Goal: Navigation & Orientation: Find specific page/section

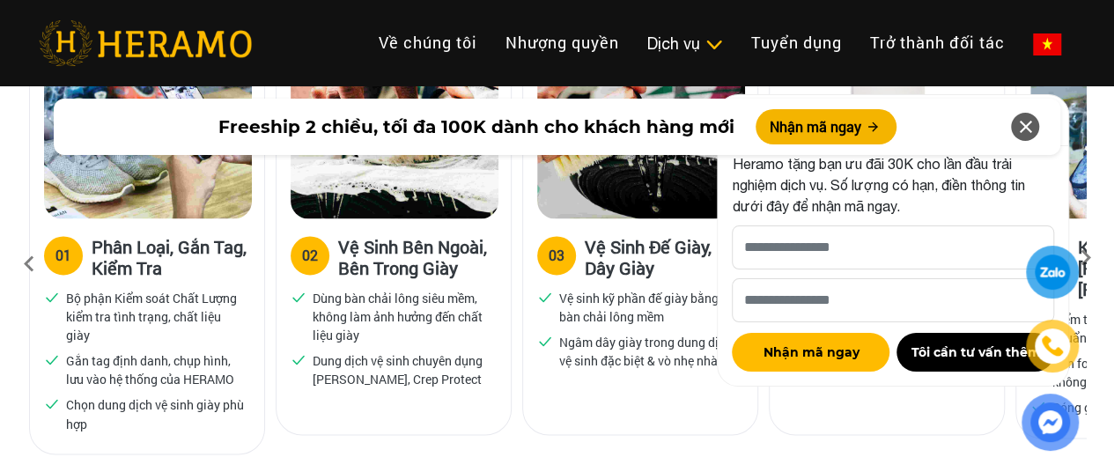
scroll to position [1321, 0]
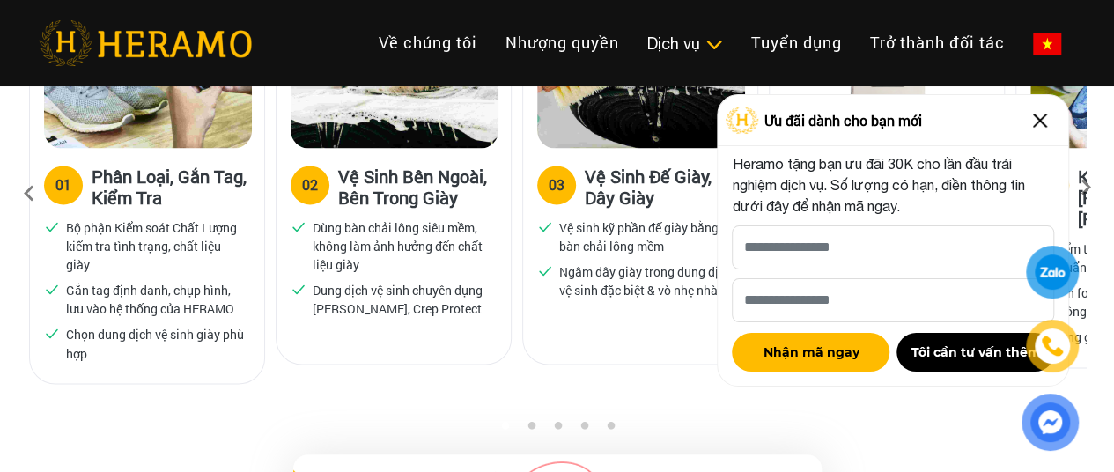
click at [1039, 122] on img at bounding box center [1040, 121] width 28 height 28
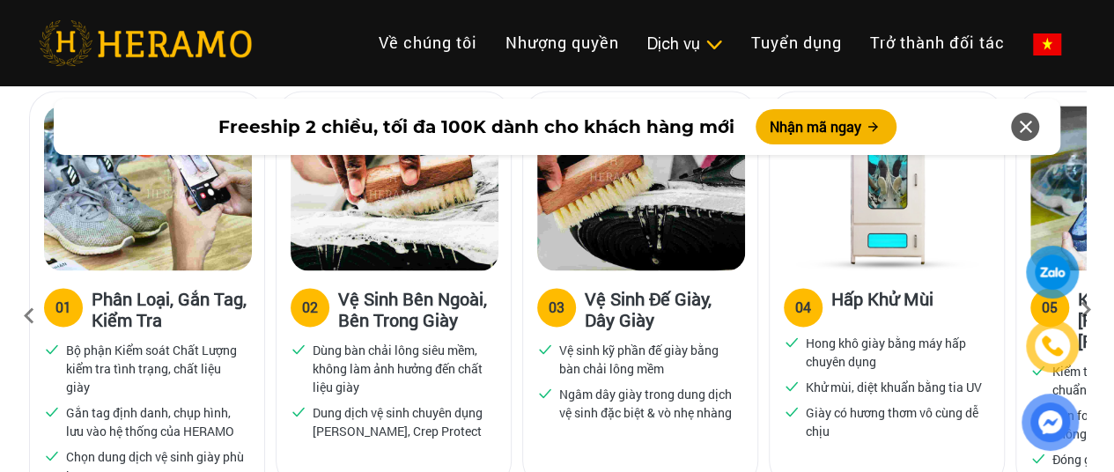
scroll to position [1174, 0]
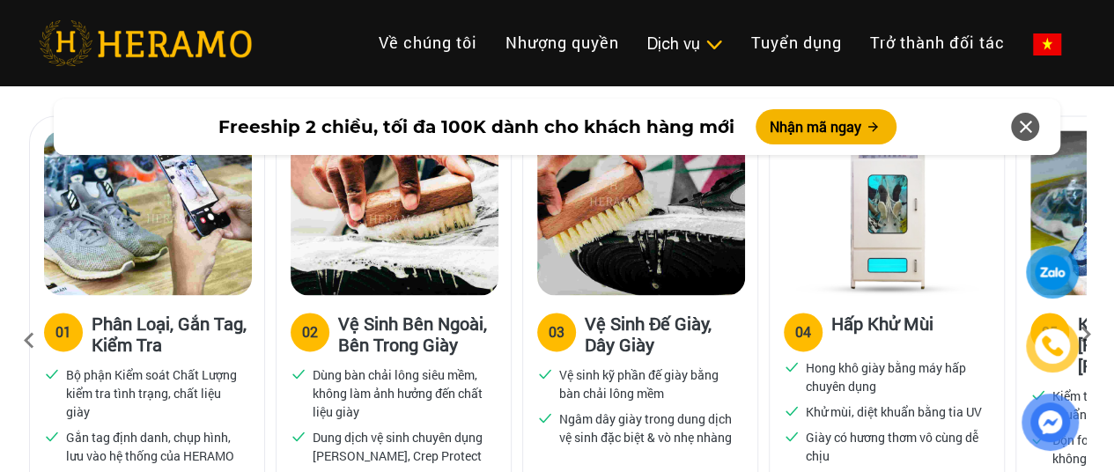
click at [1017, 121] on icon at bounding box center [1025, 127] width 21 height 32
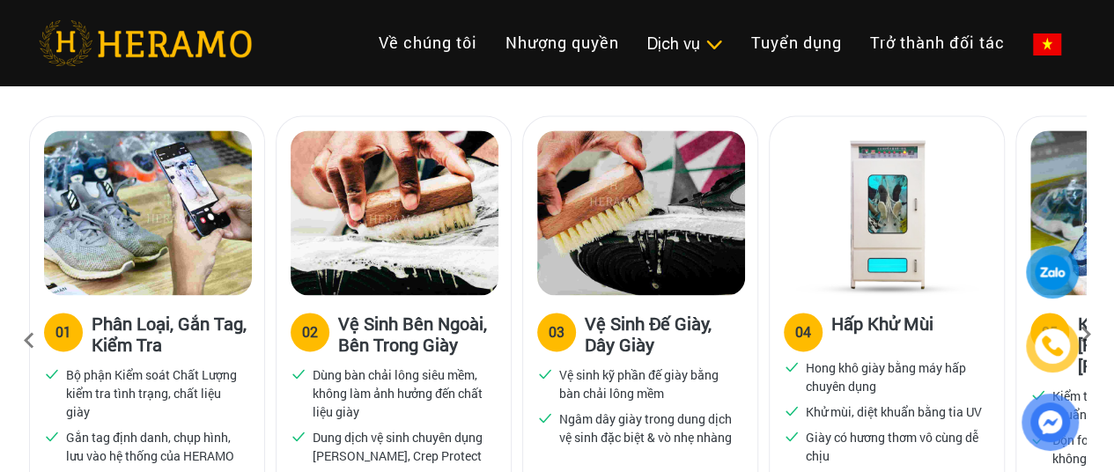
click at [1089, 334] on div at bounding box center [1050, 348] width 85 height 205
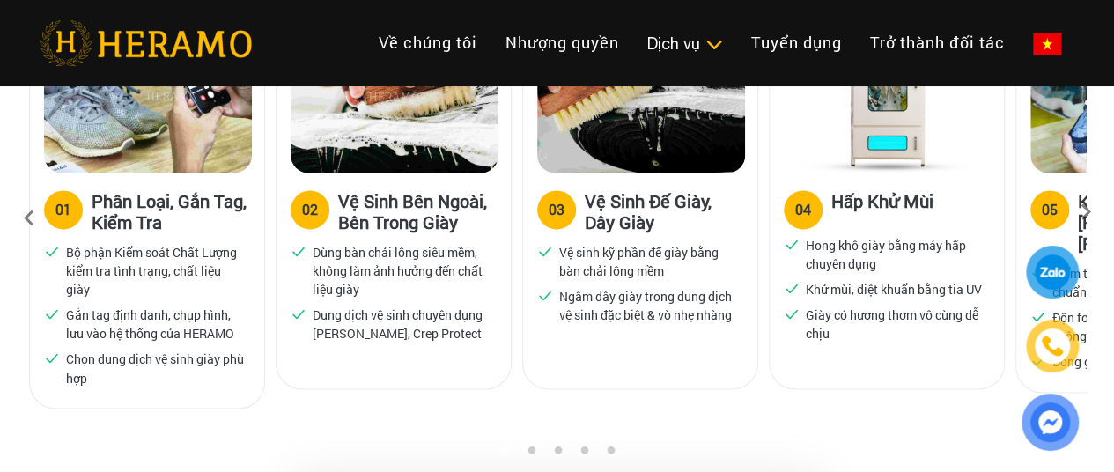
scroll to position [1321, 0]
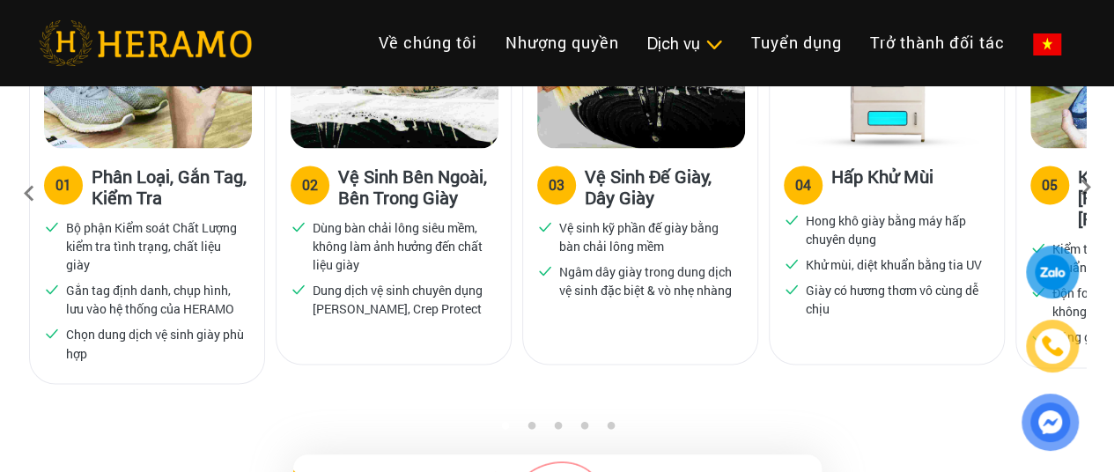
click at [1090, 189] on icon at bounding box center [1086, 193] width 32 height 11
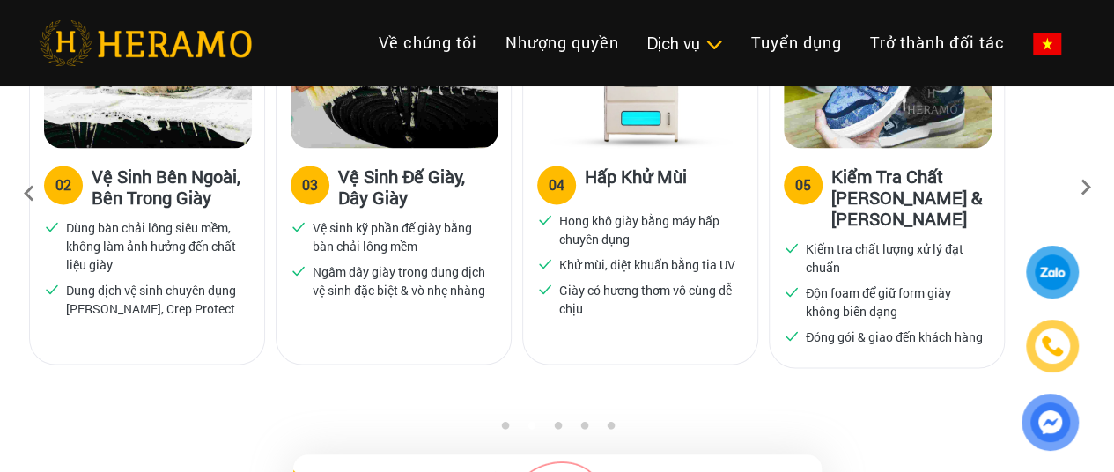
click at [1089, 189] on icon at bounding box center [1086, 193] width 32 height 11
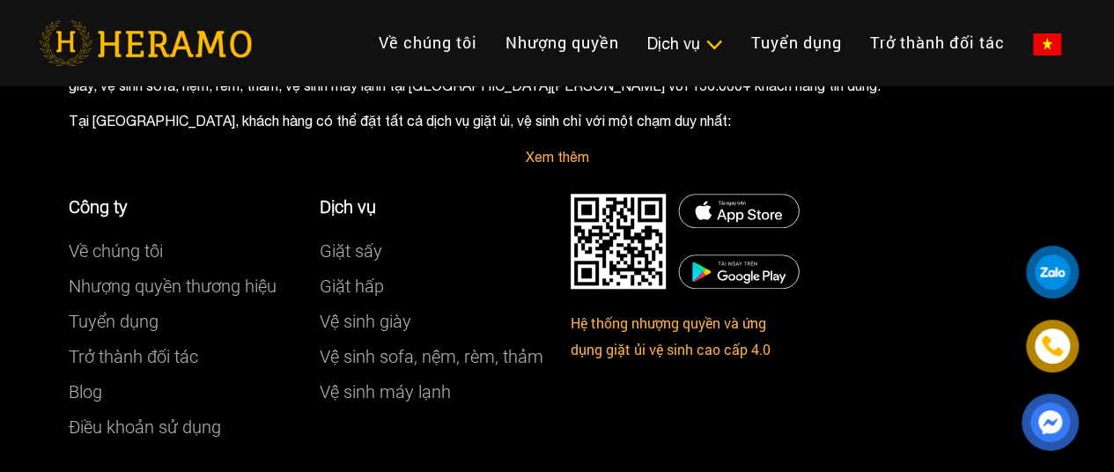
scroll to position [10718, 0]
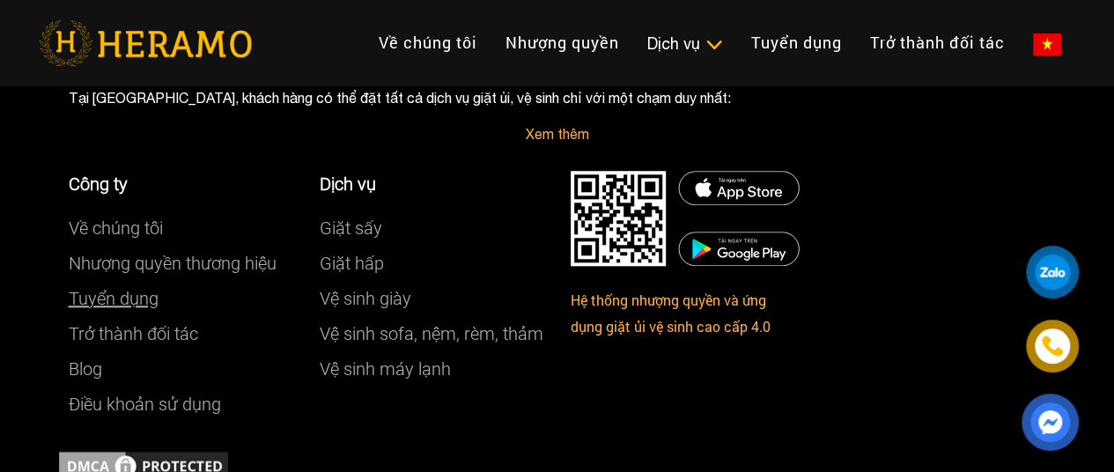
click at [134, 288] on link "Tuyển dụng" at bounding box center [114, 298] width 90 height 21
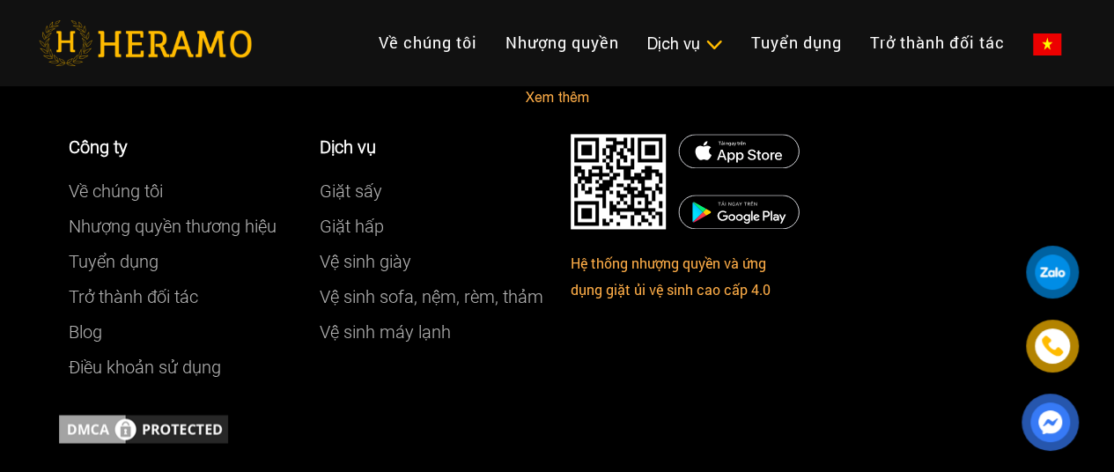
scroll to position [4676, 0]
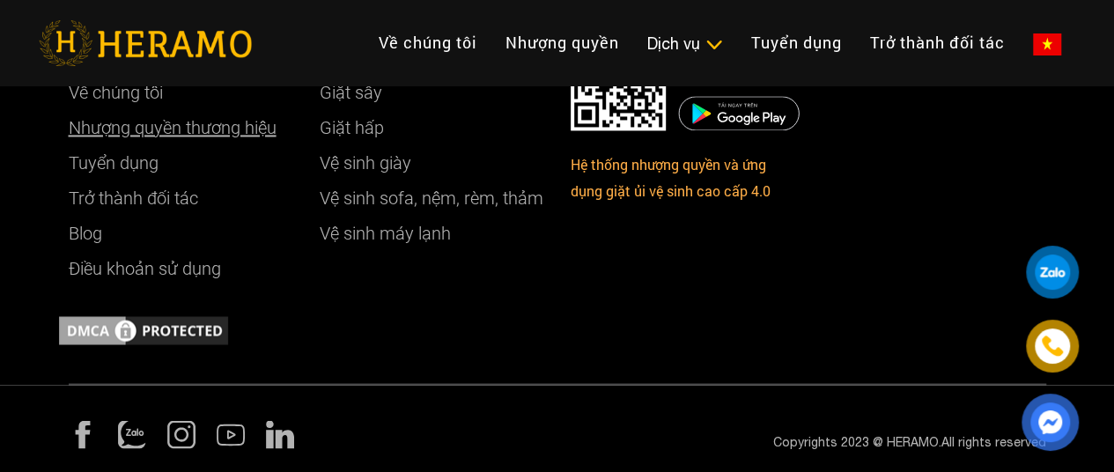
click at [173, 128] on link "Nhượng quyền thương hiệu" at bounding box center [173, 127] width 208 height 21
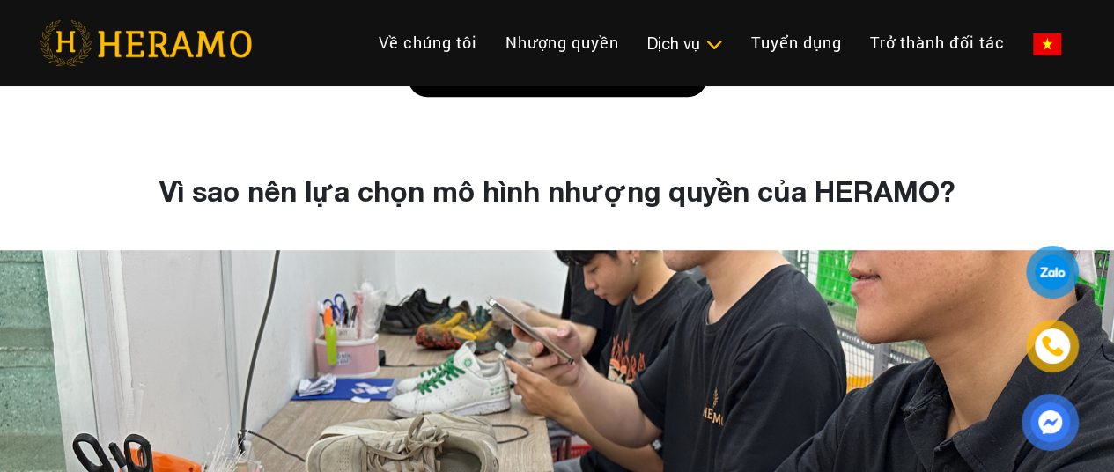
scroll to position [3817, 0]
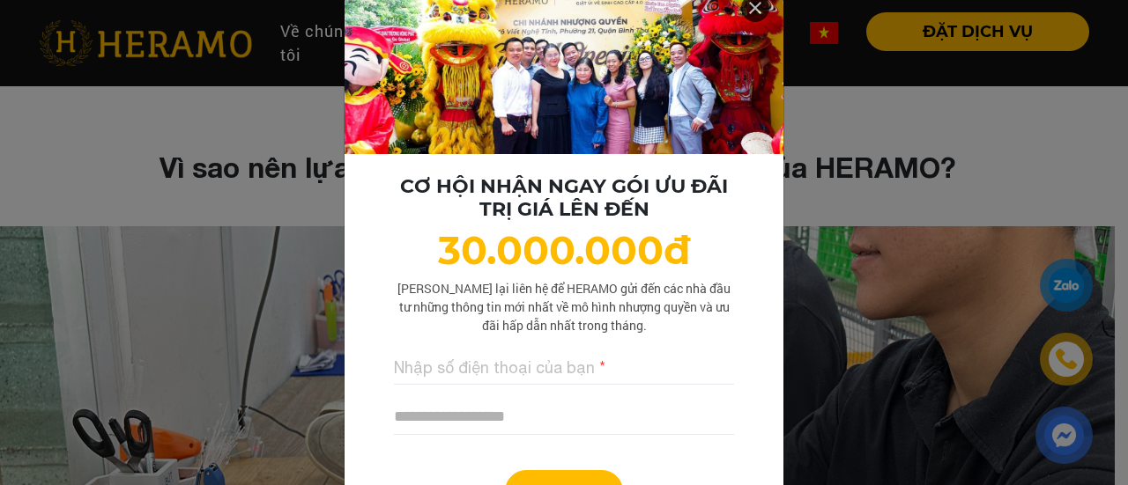
click at [744, 3] on icon at bounding box center [754, 8] width 21 height 32
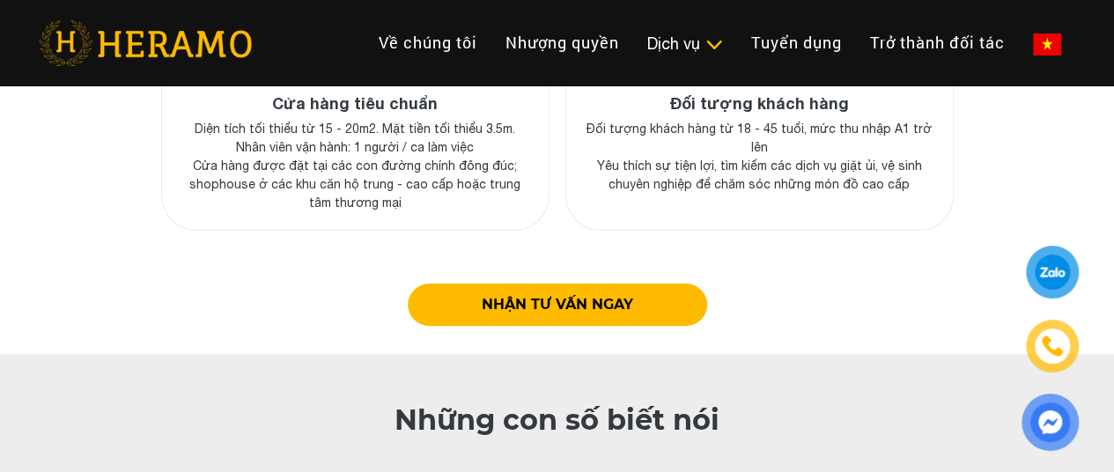
scroll to position [7048, 0]
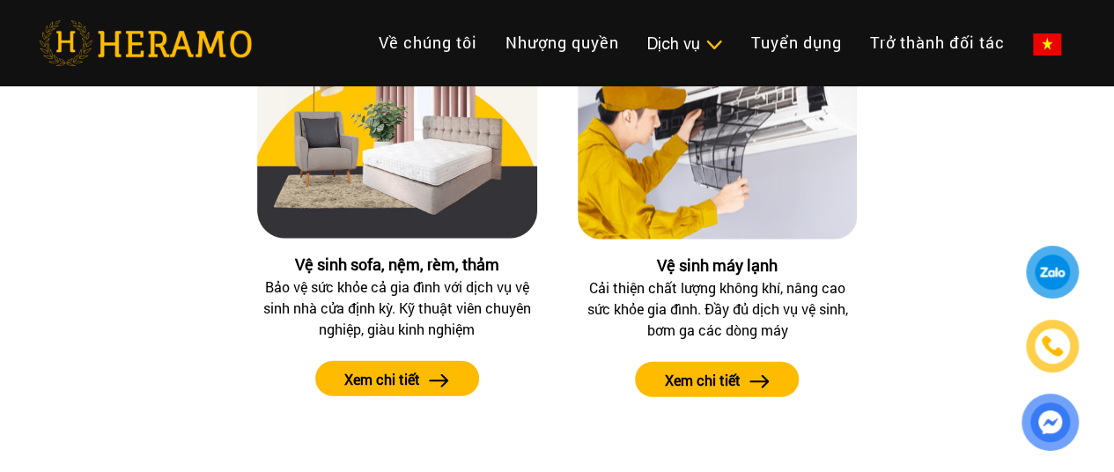
scroll to position [4676, 0]
